Goal: Information Seeking & Learning: Find specific fact

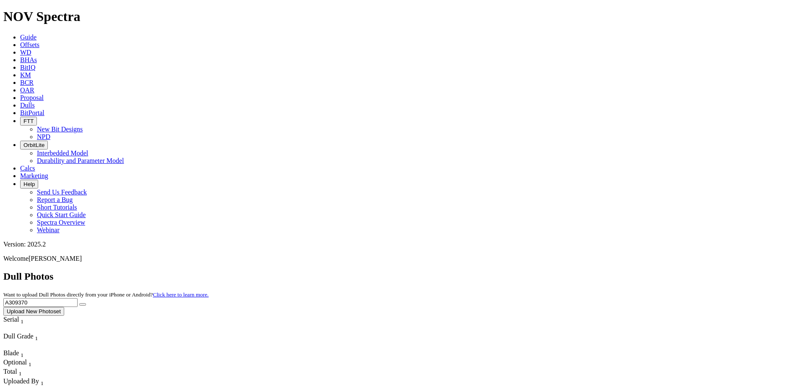
click at [78, 298] on input "A309370" at bounding box center [40, 302] width 74 height 9
click at [83, 304] on icon "submit" at bounding box center [83, 304] width 0 height 0
click at [78, 298] on input "a309565" at bounding box center [40, 302] width 74 height 9
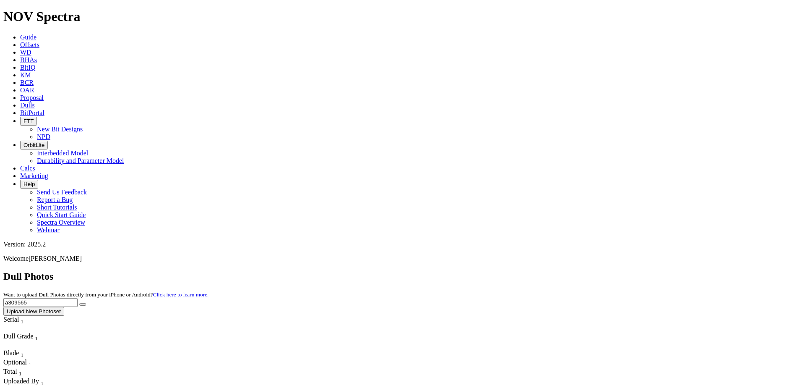
click at [78, 298] on input "a309565" at bounding box center [40, 302] width 74 height 9
paste input "A314819"
drag, startPoint x: 625, startPoint y: 38, endPoint x: 769, endPoint y: 34, distance: 144.0
click at [769, 298] on span "A314819 Upload New Photoset" at bounding box center [400, 306] width 795 height 16
type input "A314819"
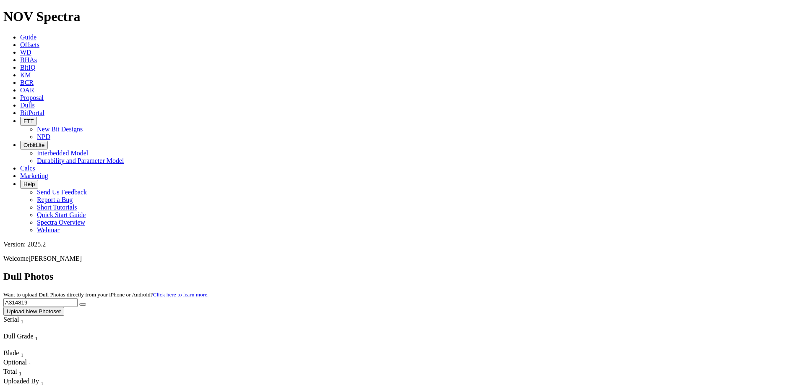
click at [78, 298] on input "A304152" at bounding box center [40, 302] width 74 height 9
paste input "14819"
click at [83, 304] on icon "submit" at bounding box center [83, 304] width 0 height 0
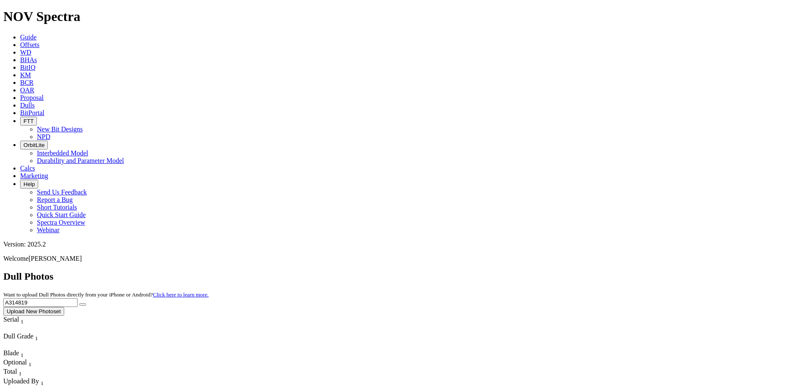
click at [78, 298] on input "A314819" at bounding box center [40, 302] width 74 height 9
click at [86, 303] on button "submit" at bounding box center [82, 304] width 7 height 3
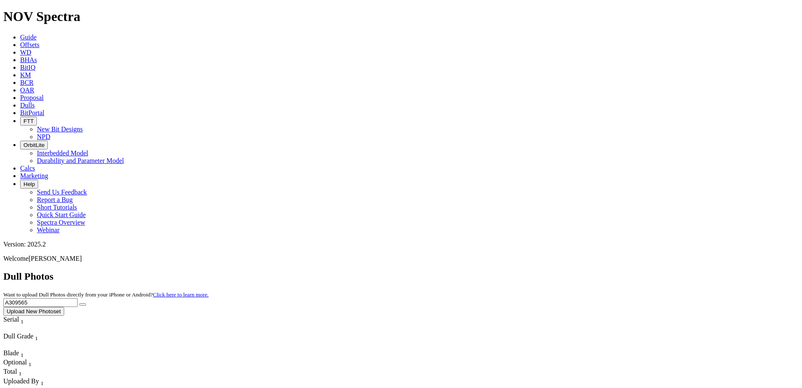
drag, startPoint x: 610, startPoint y: 36, endPoint x: 704, endPoint y: 44, distance: 93.9
click at [704, 298] on form "A309565" at bounding box center [400, 302] width 795 height 9
click at [83, 304] on icon "submit" at bounding box center [83, 304] width 0 height 0
drag, startPoint x: 707, startPoint y: 39, endPoint x: 700, endPoint y: 39, distance: 7.6
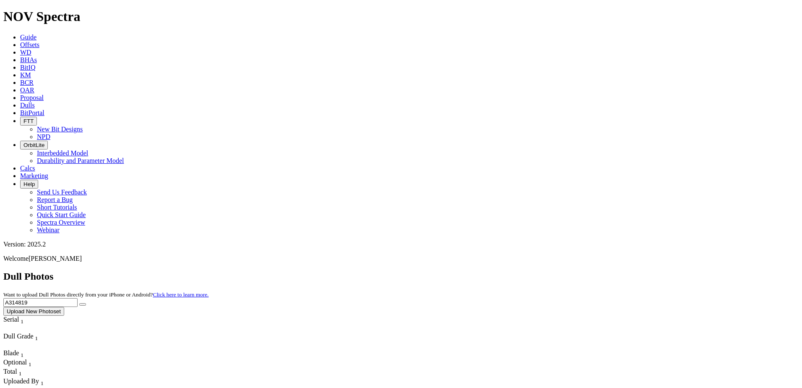
click at [83, 304] on icon "submit" at bounding box center [83, 304] width 0 height 0
click at [78, 298] on input "A314819" at bounding box center [40, 302] width 74 height 9
paste input "04152"
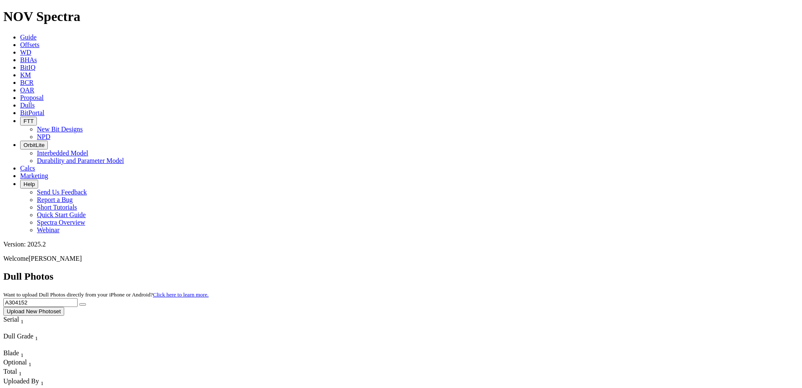
drag, startPoint x: 696, startPoint y: 36, endPoint x: 628, endPoint y: 36, distance: 68.4
click at [78, 298] on input "A304152" at bounding box center [40, 302] width 74 height 9
type input "A304152"
click at [86, 303] on button "submit" at bounding box center [82, 304] width 7 height 3
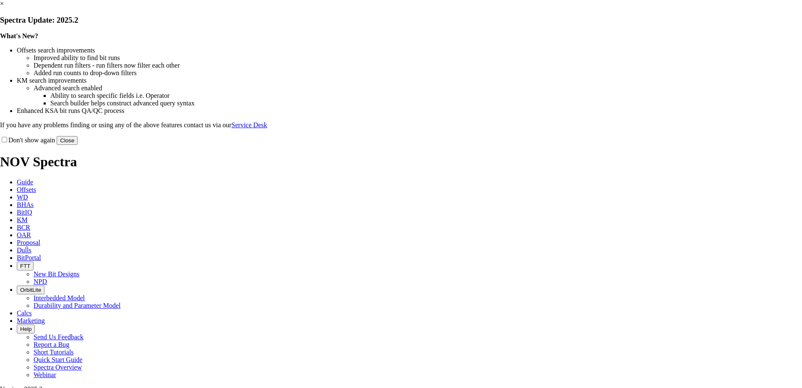
drag, startPoint x: 573, startPoint y: 229, endPoint x: 581, endPoint y: 78, distance: 150.8
click at [78, 145] on button "Close" at bounding box center [67, 140] width 21 height 9
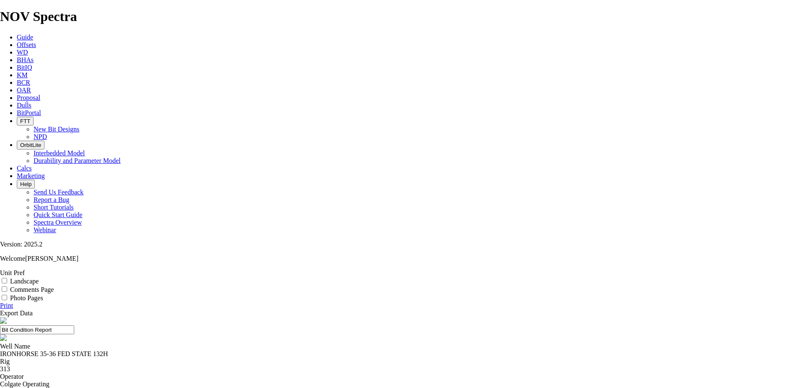
click at [283, 373] on div "Operator Colgate Operating" at bounding box center [401, 380] width 802 height 15
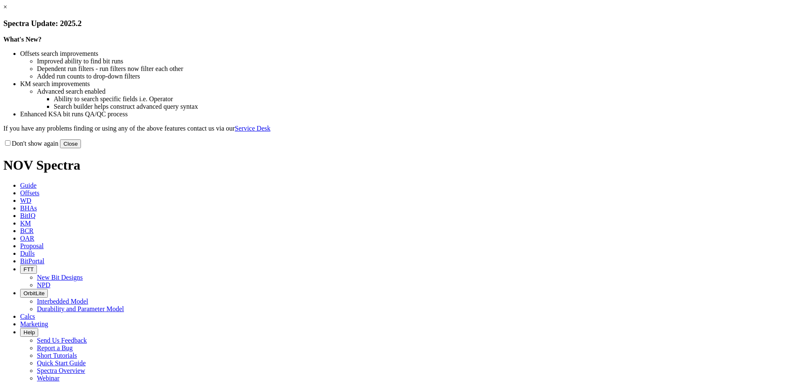
click at [81, 148] on button "Close" at bounding box center [70, 143] width 21 height 9
